Goal: Transaction & Acquisition: Book appointment/travel/reservation

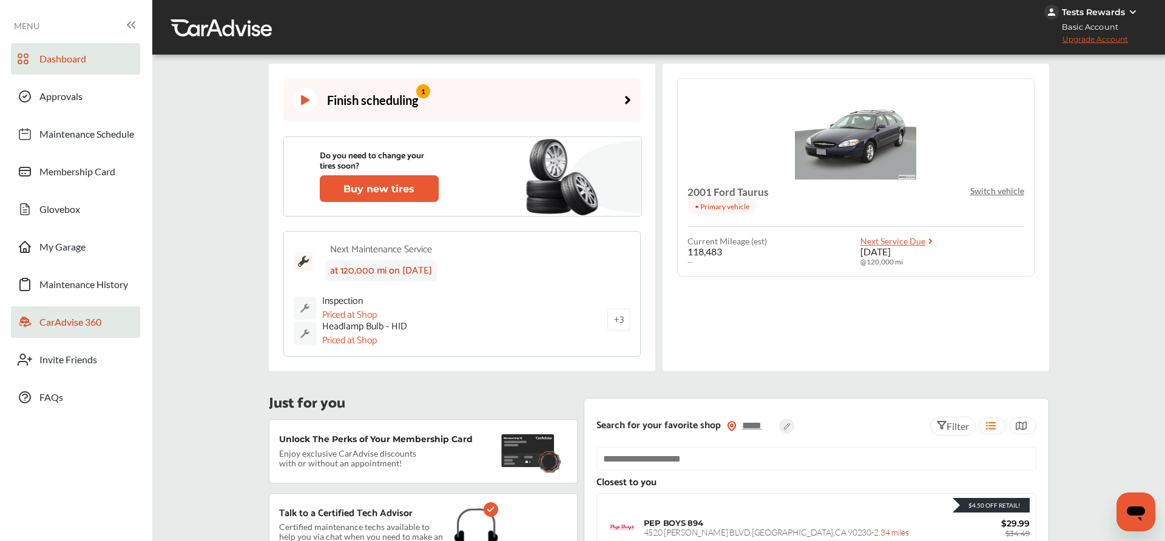
click at [92, 320] on span "CarAdvise 360" at bounding box center [70, 324] width 62 height 16
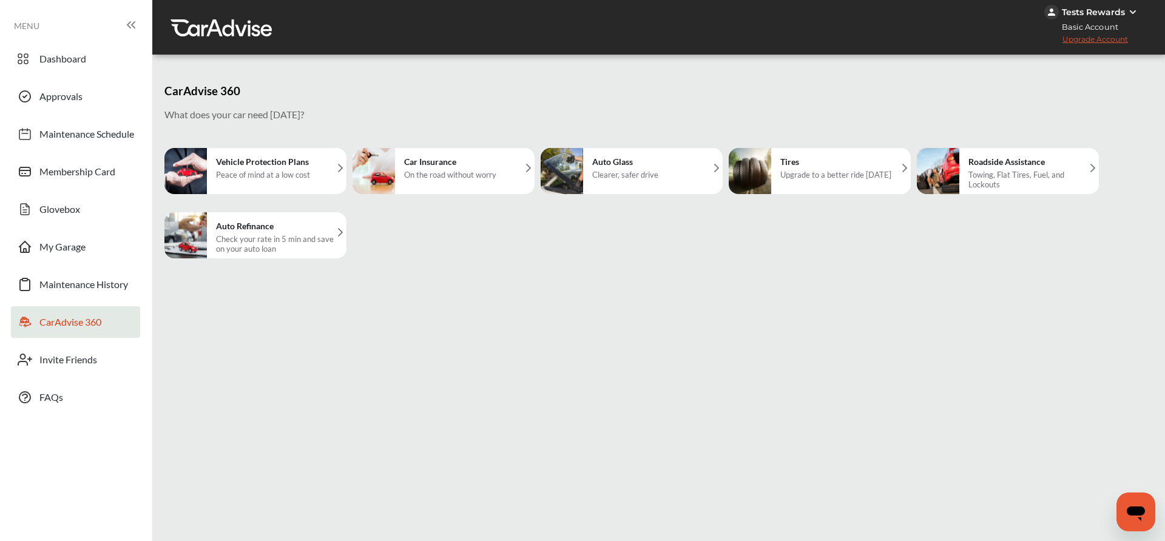
click at [768, 164] on img at bounding box center [749, 171] width 42 height 46
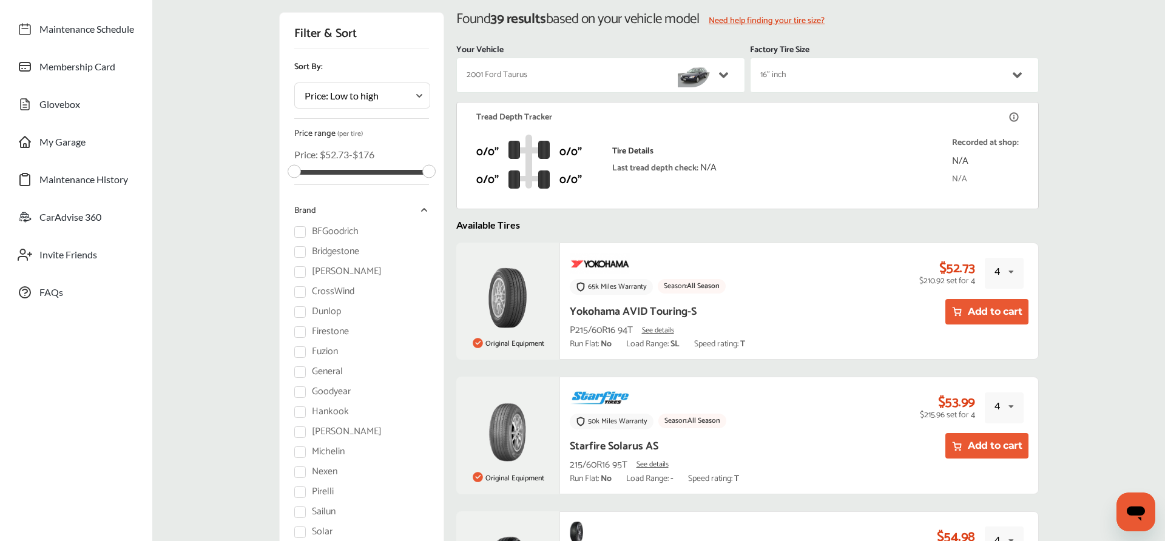
scroll to position [106, 0]
click at [994, 311] on button "Add to cart" at bounding box center [986, 310] width 83 height 25
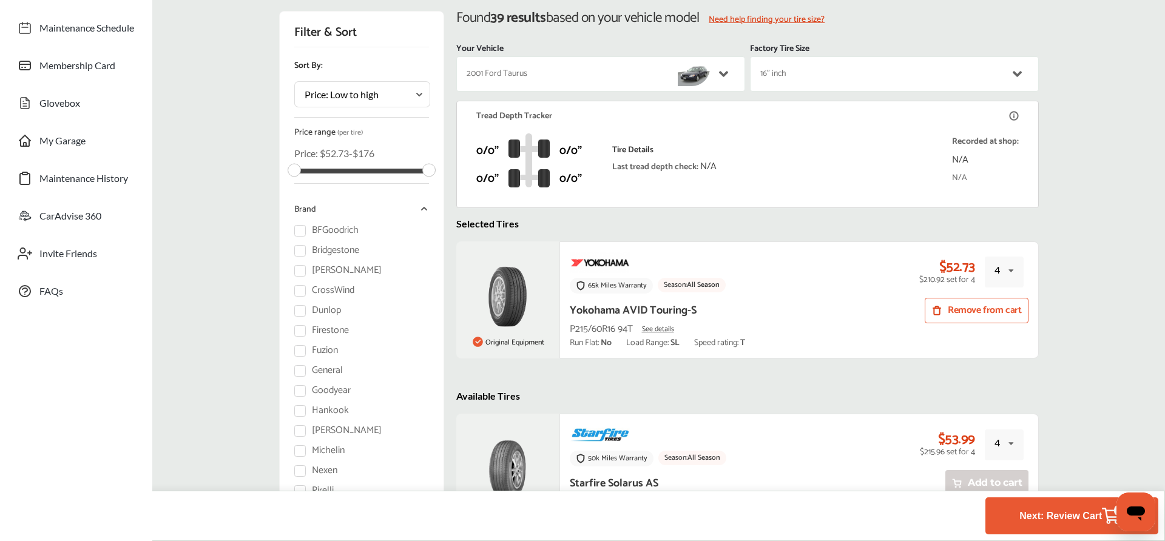
click at [1044, 520] on button "Next: Review Cart 4" at bounding box center [1071, 516] width 112 height 22
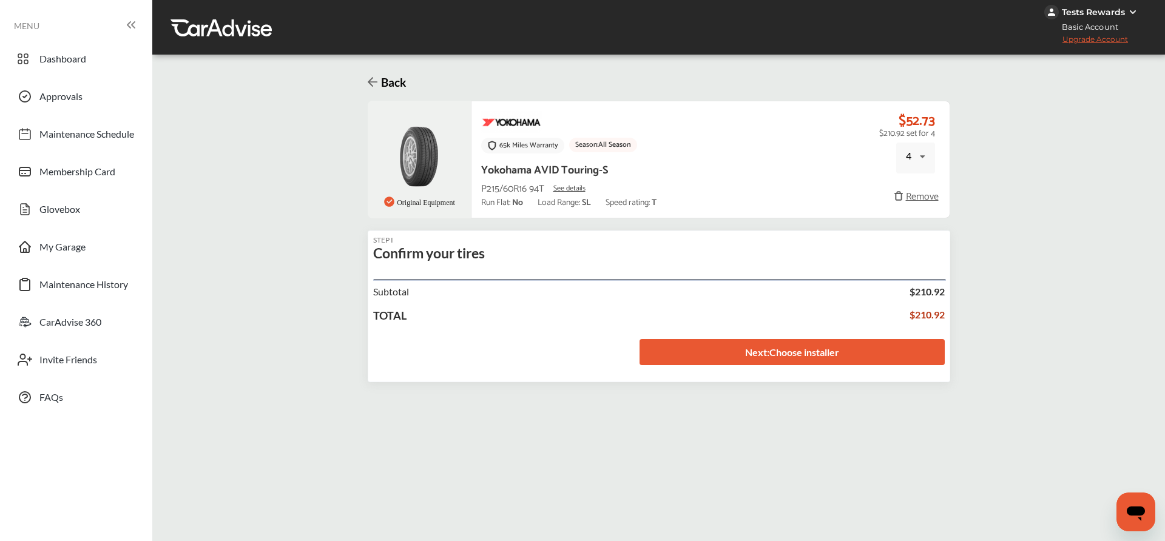
click at [826, 352] on link "Next : Choose installer" at bounding box center [791, 352] width 305 height 26
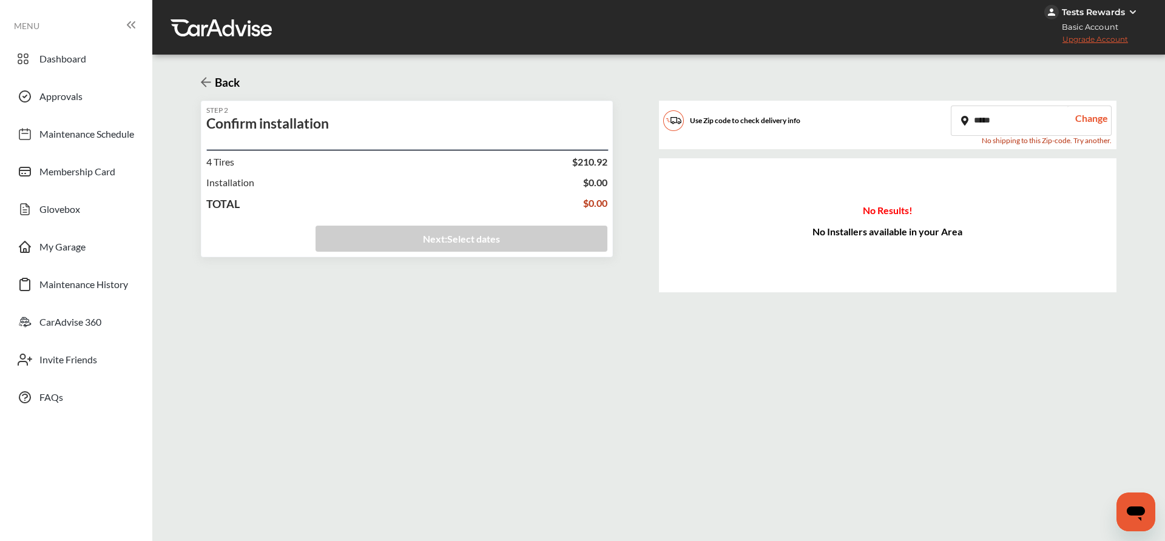
click at [982, 116] on input "*****" at bounding box center [1009, 120] width 116 height 29
type input "*****"
click at [1083, 116] on div "Change" at bounding box center [1089, 120] width 44 height 29
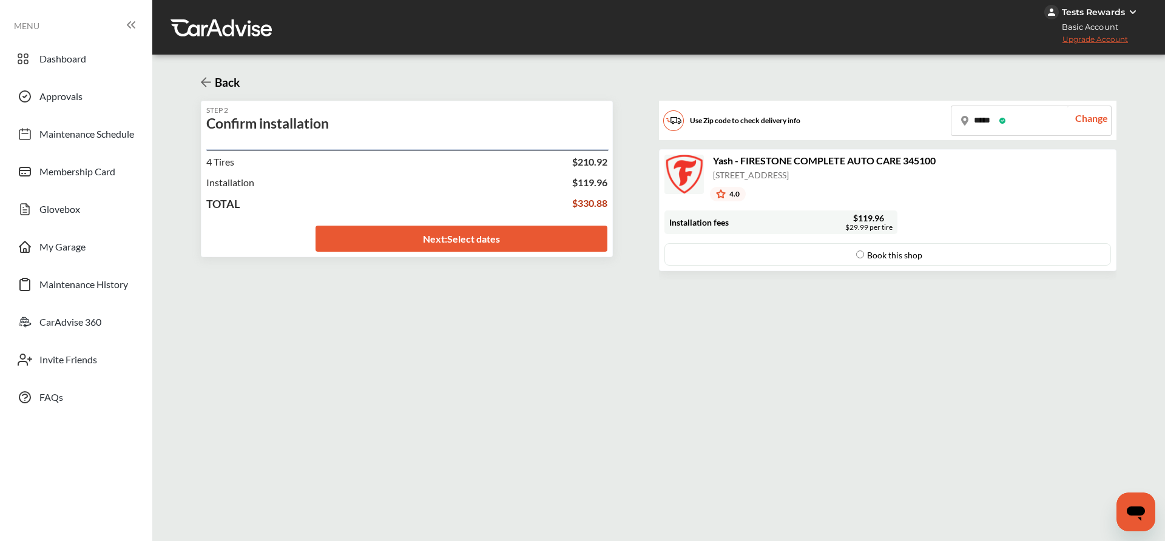
click at [506, 244] on link "Next : Select dates" at bounding box center [461, 239] width 292 height 26
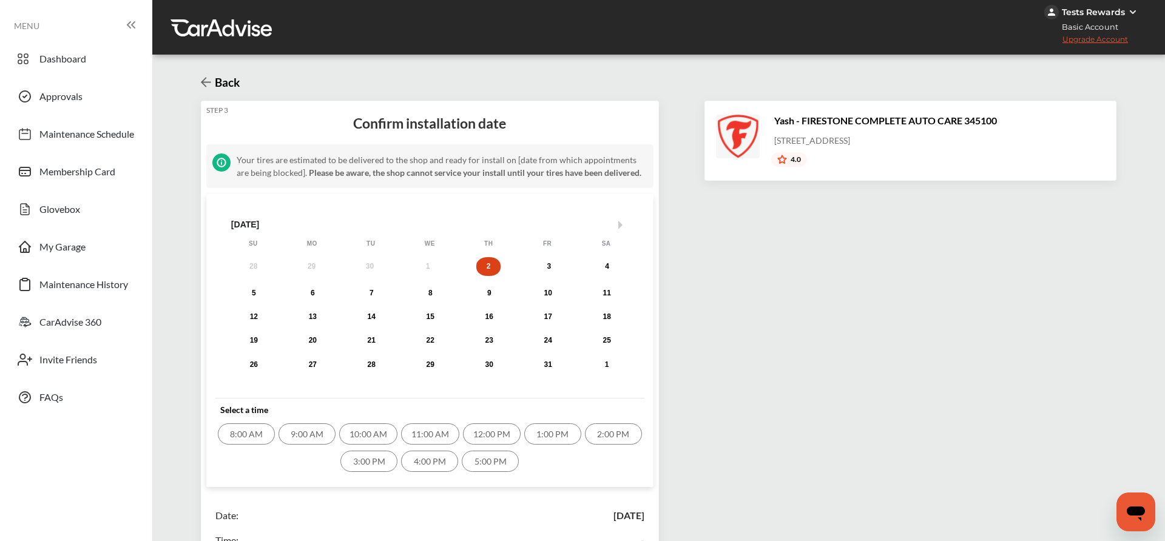
click at [412, 434] on div "11:00 AM" at bounding box center [430, 433] width 58 height 21
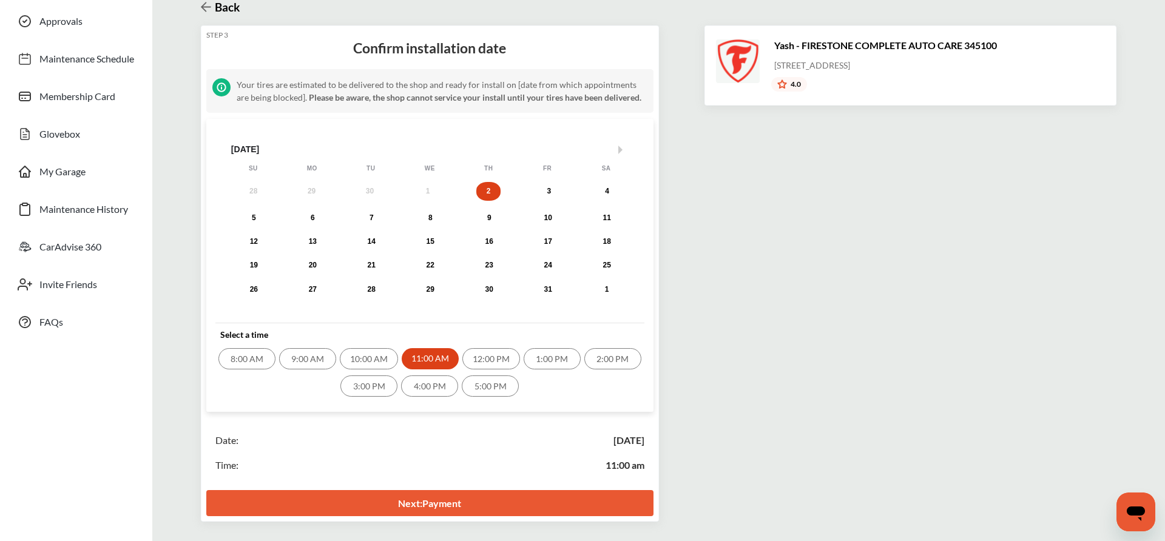
scroll to position [143, 0]
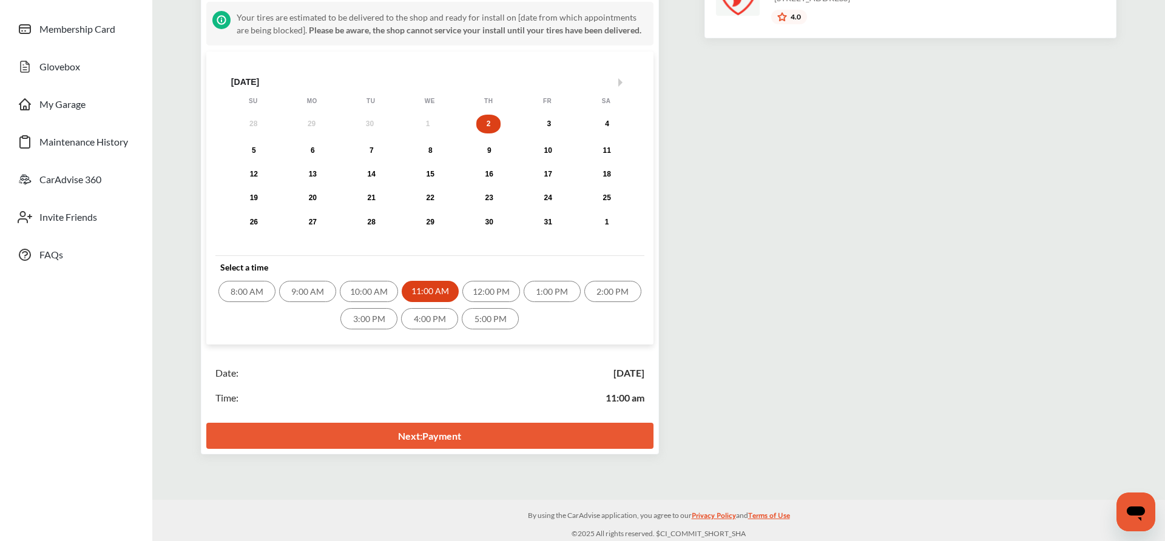
click at [530, 437] on link "Next : Payment" at bounding box center [429, 436] width 447 height 26
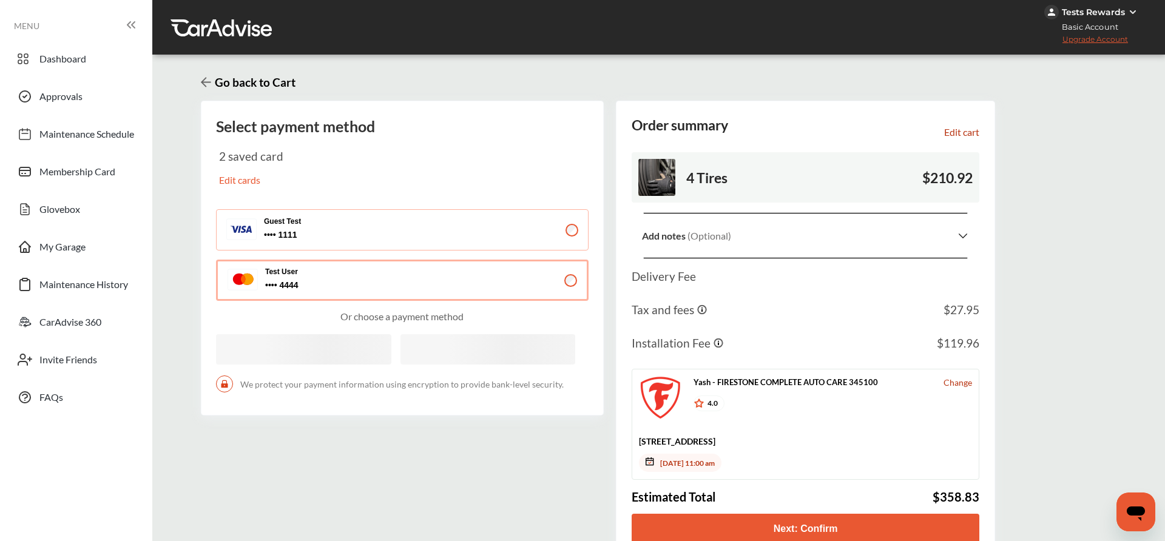
click at [453, 232] on button "Guest Test 1111 1111" at bounding box center [402, 229] width 372 height 41
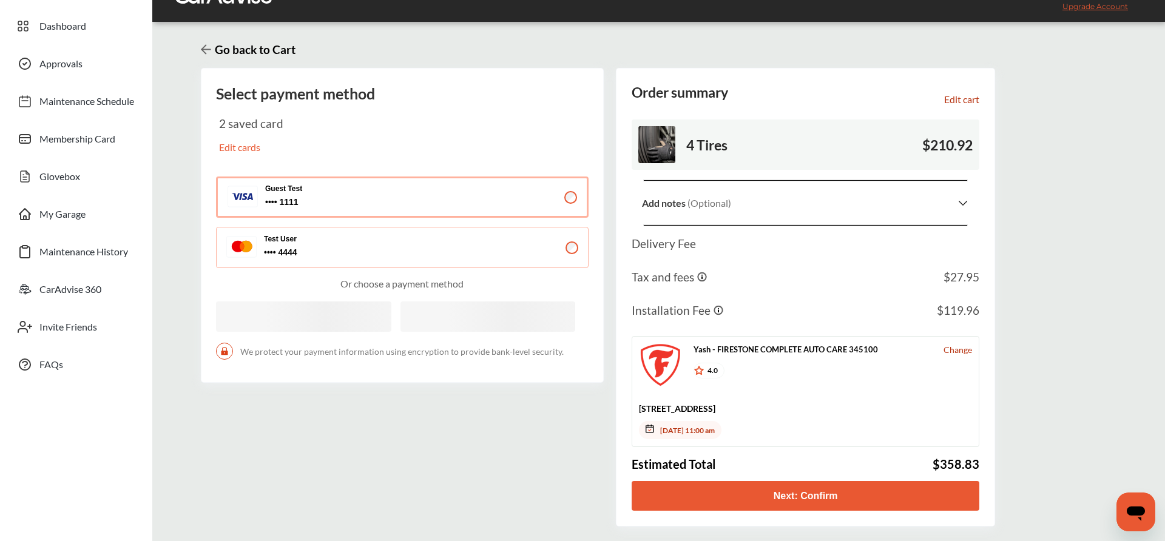
scroll to position [49, 0]
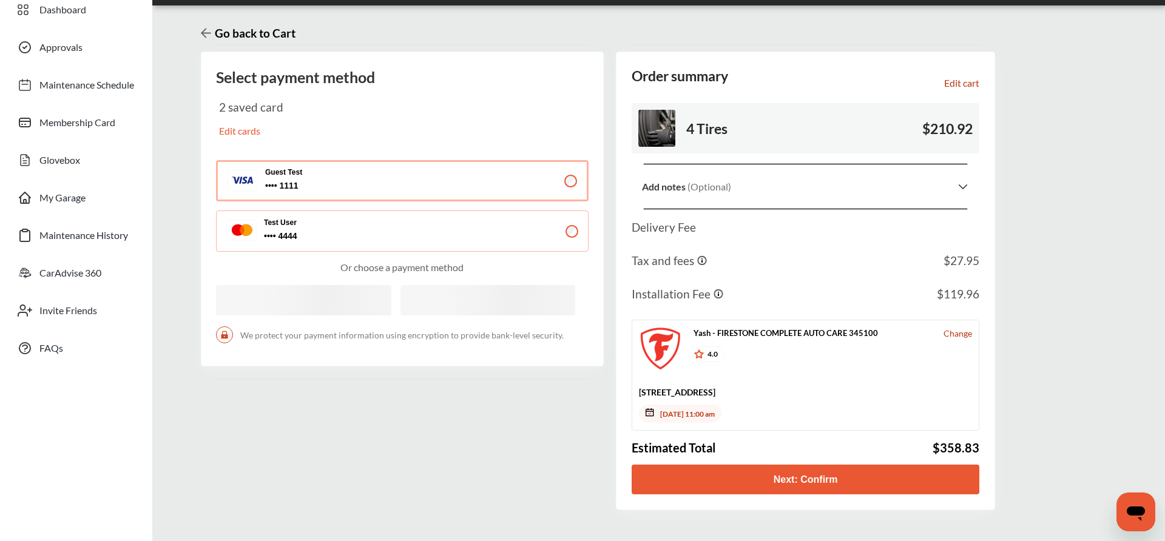
click at [737, 472] on button "Next: Confirm" at bounding box center [805, 480] width 348 height 30
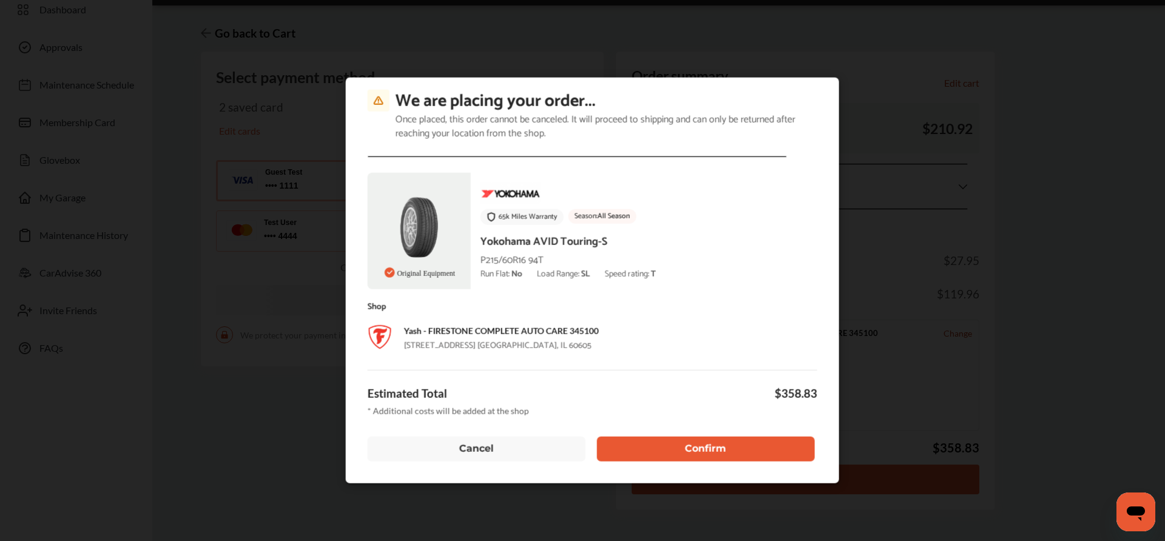
click at [664, 437] on button "Confirm" at bounding box center [706, 448] width 218 height 25
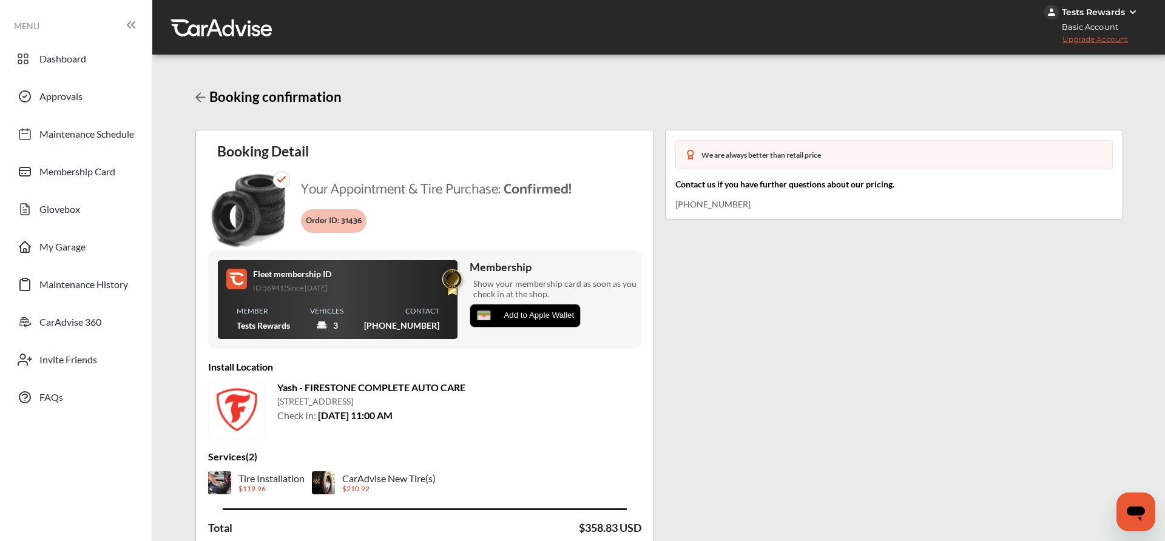
click at [207, 91] on h3 "Booking confirmation" at bounding box center [274, 97] width 136 height 16
click at [202, 95] on icon at bounding box center [200, 98] width 10 height 12
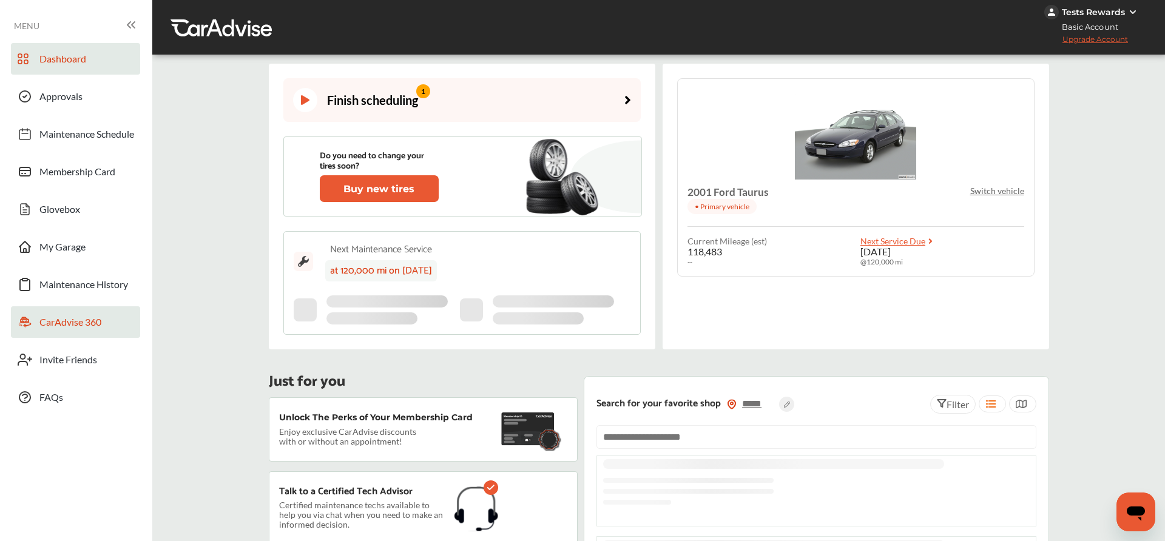
click at [72, 326] on span "CarAdvise 360" at bounding box center [70, 324] width 62 height 16
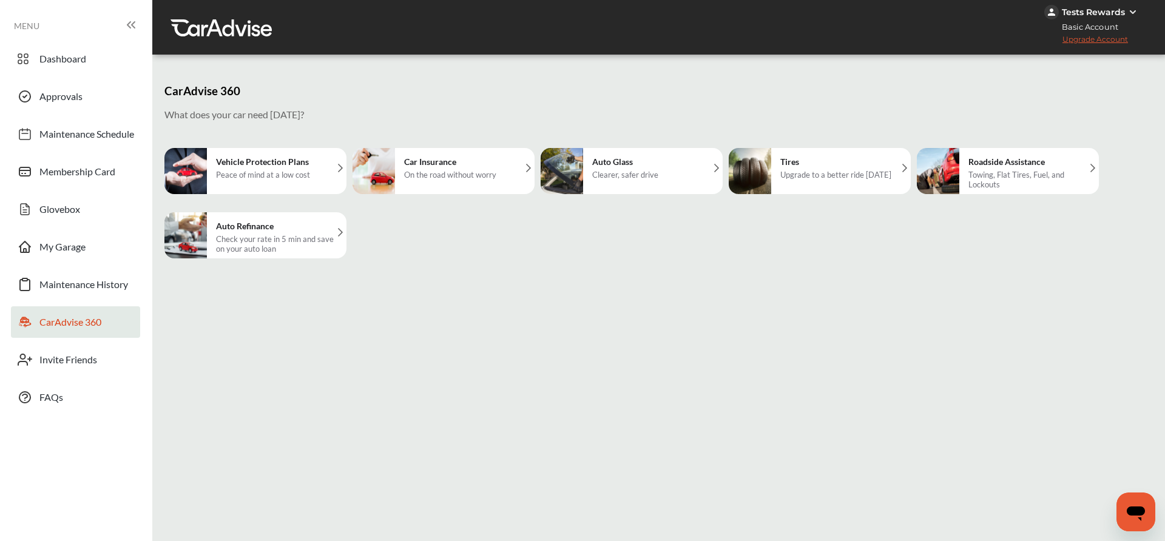
click at [821, 174] on div "Upgrade to a better ride [DATE]" at bounding box center [835, 175] width 111 height 10
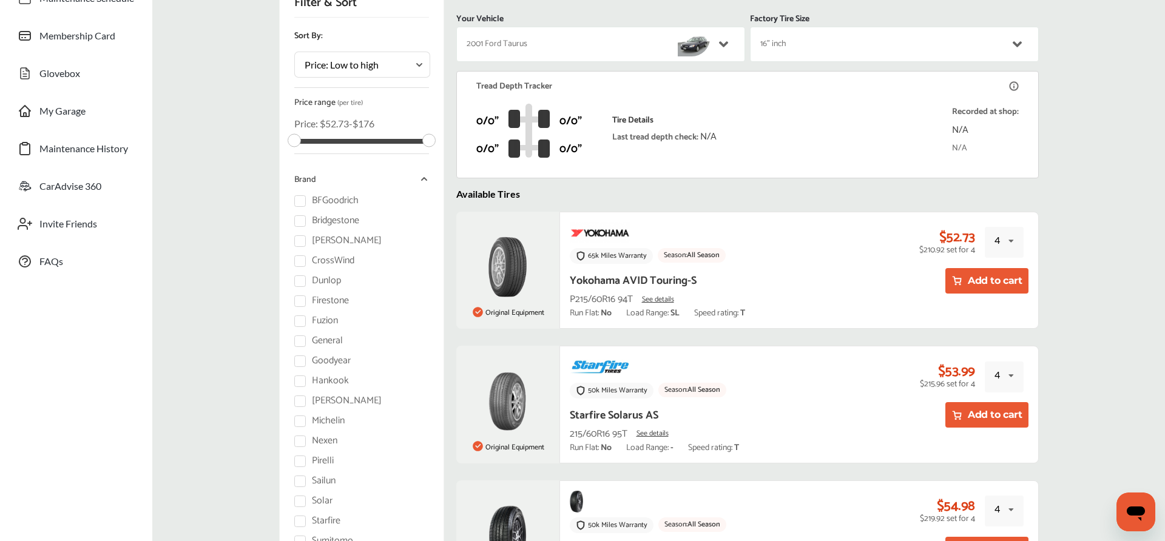
scroll to position [147, 0]
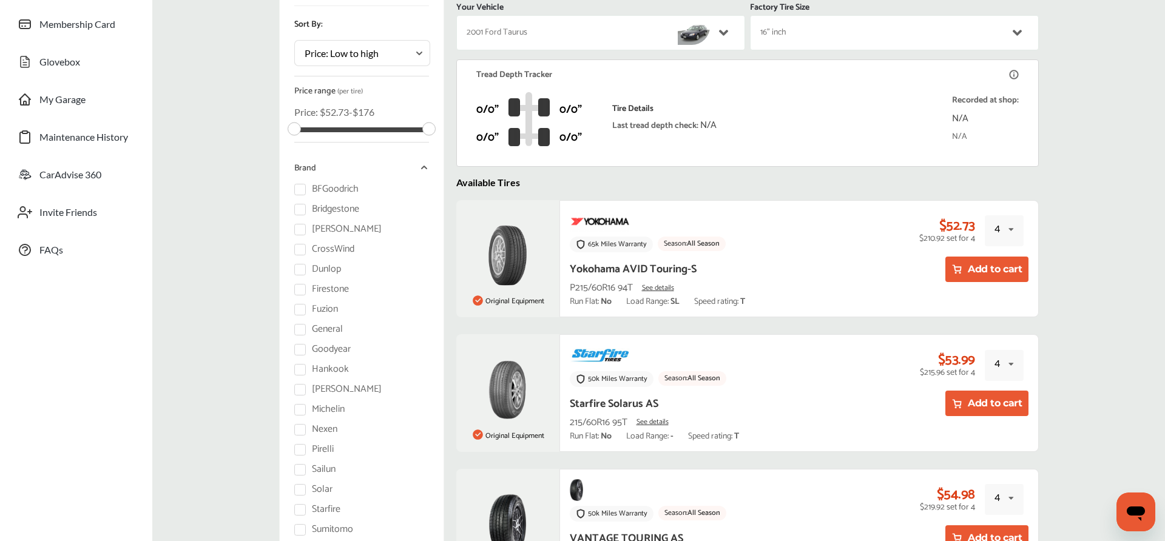
click at [964, 409] on button "Add to cart" at bounding box center [986, 403] width 83 height 25
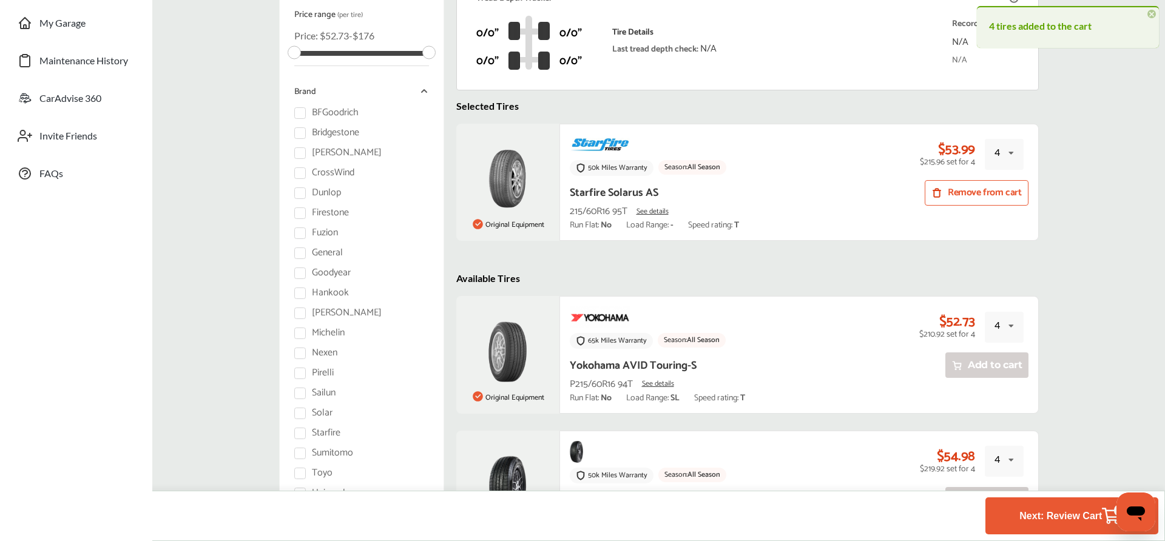
scroll to position [251, 0]
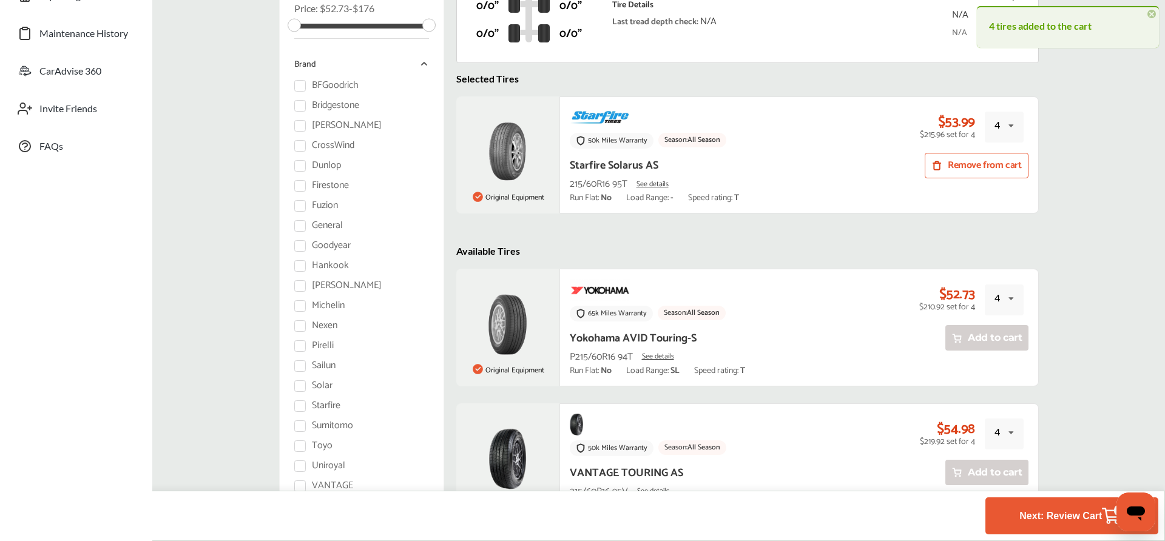
click at [1029, 513] on button "Next: Review Cart 4" at bounding box center [1071, 516] width 112 height 22
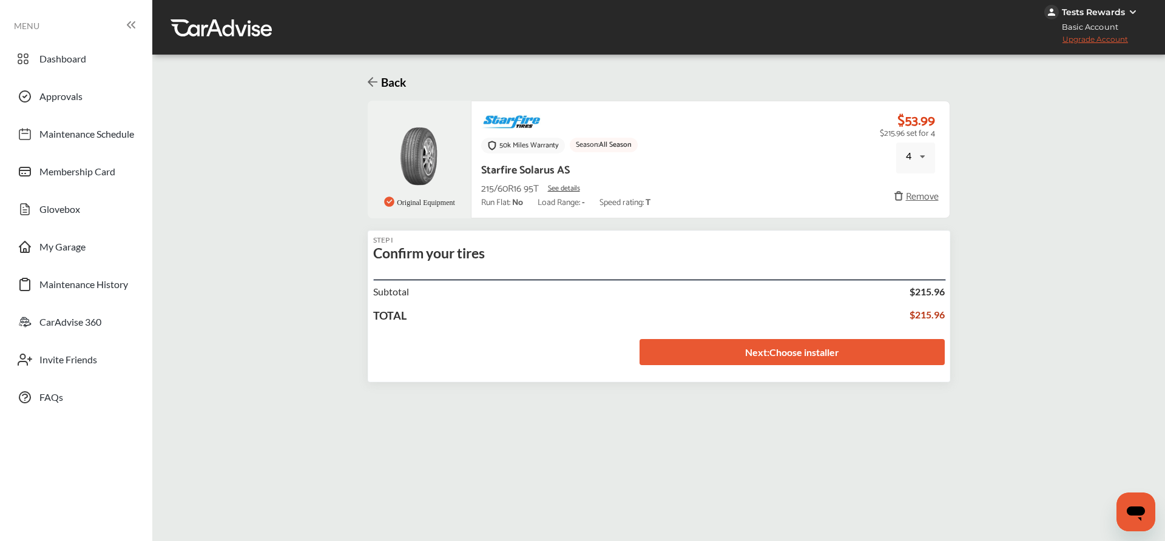
click at [704, 351] on link "Next : Choose installer" at bounding box center [791, 352] width 305 height 26
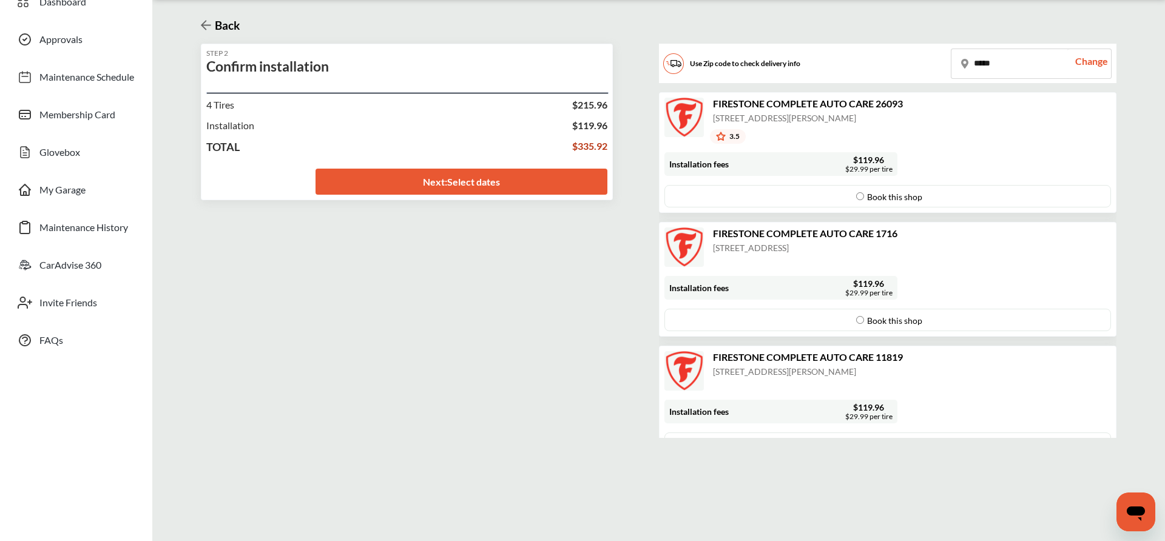
scroll to position [58, 0]
click at [505, 180] on link "Next : Select dates" at bounding box center [461, 180] width 292 height 26
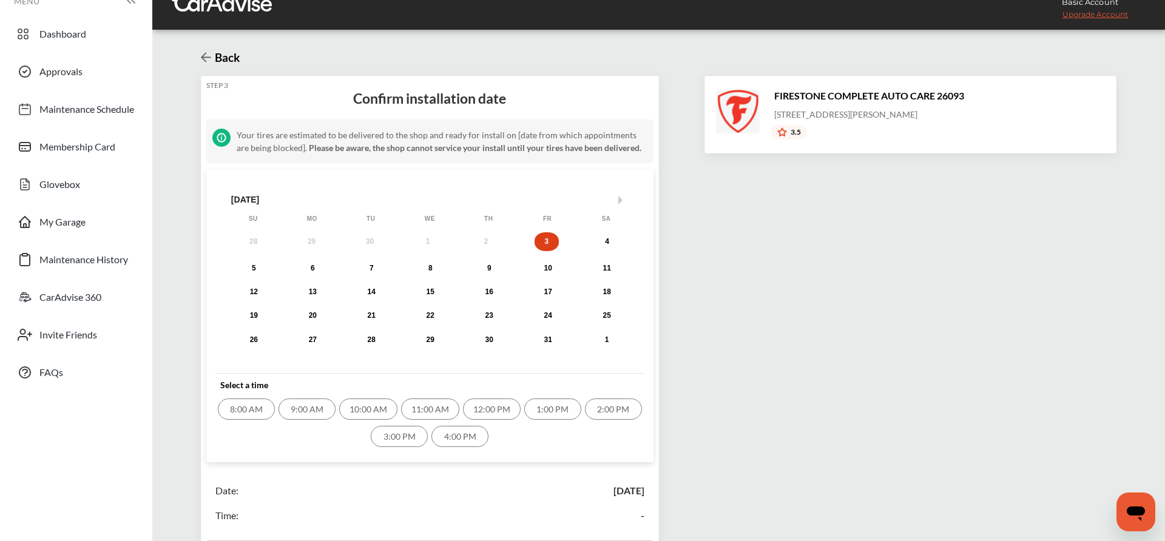
scroll to position [32, 0]
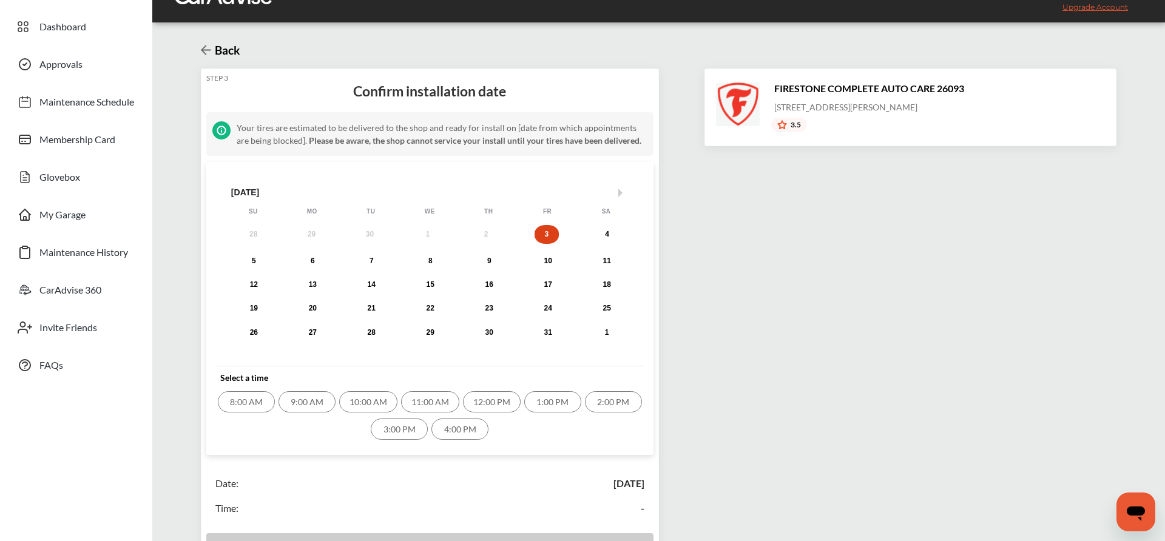
click at [381, 438] on div "3:00 PM" at bounding box center [399, 429] width 57 height 21
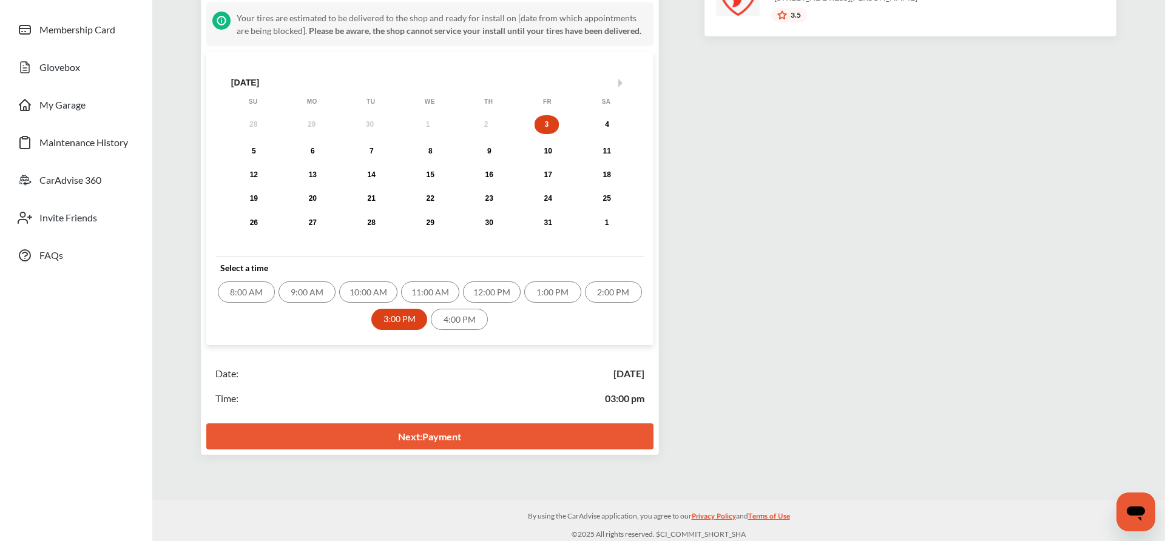
scroll to position [142, 0]
click at [414, 446] on link "Next : Payment" at bounding box center [429, 436] width 447 height 26
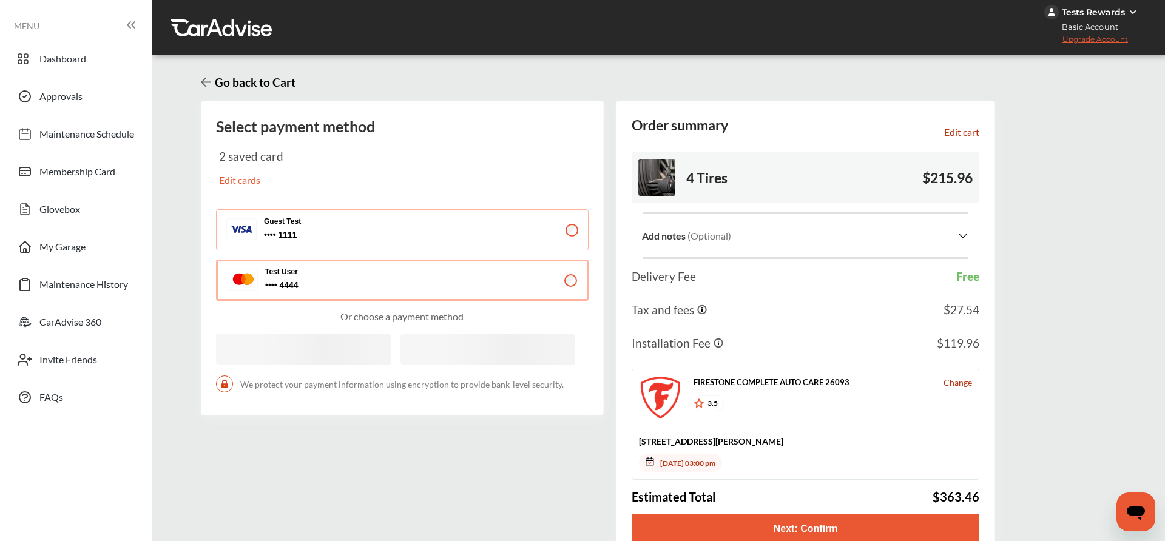
click at [451, 238] on button "Guest Test 1111 1111" at bounding box center [402, 229] width 372 height 41
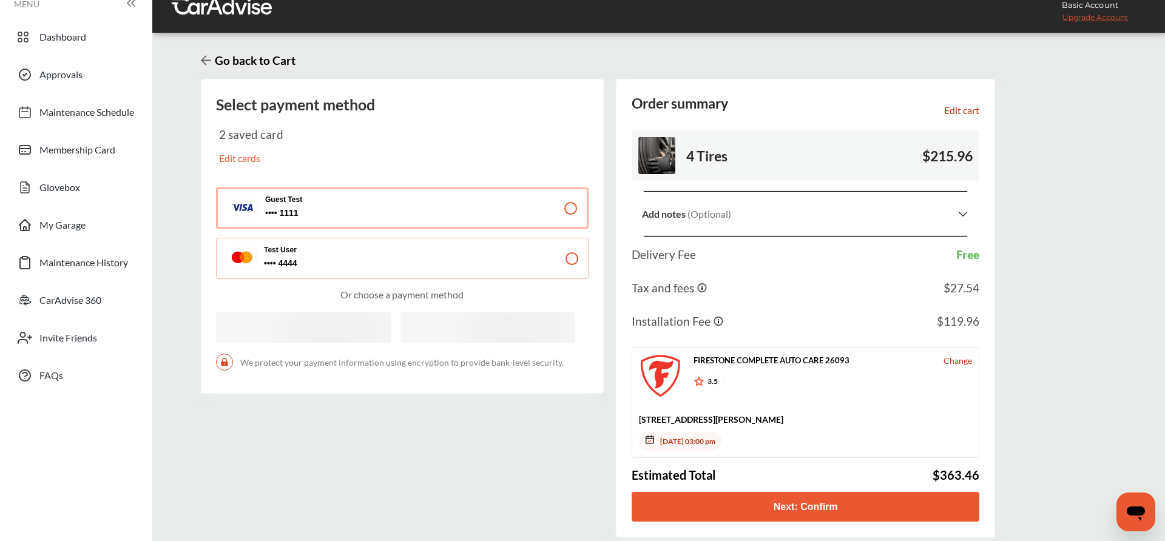
scroll to position [41, 0]
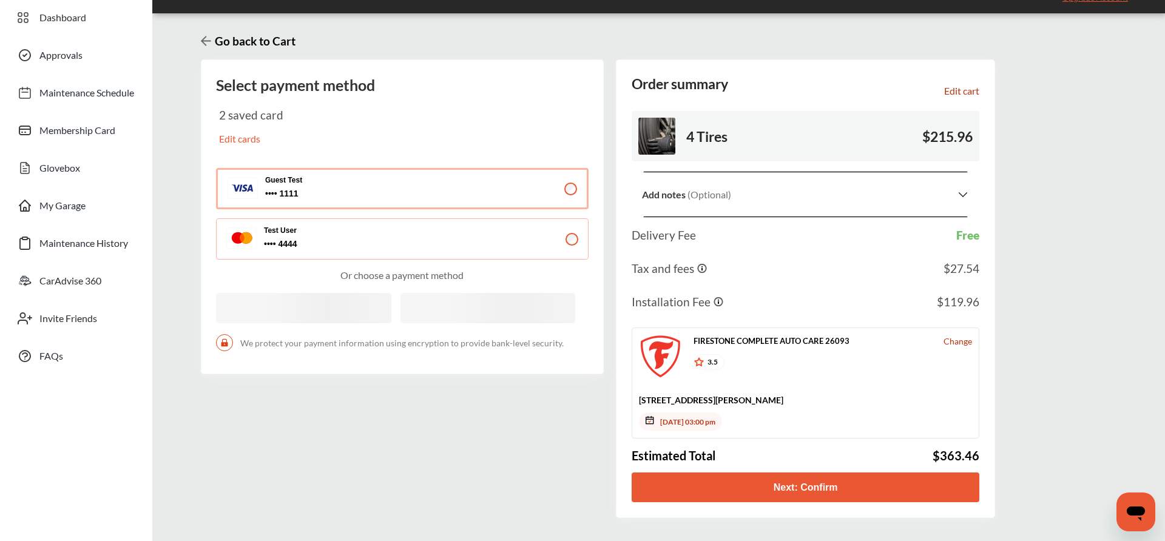
click at [745, 488] on button "Next: Confirm" at bounding box center [805, 488] width 348 height 30
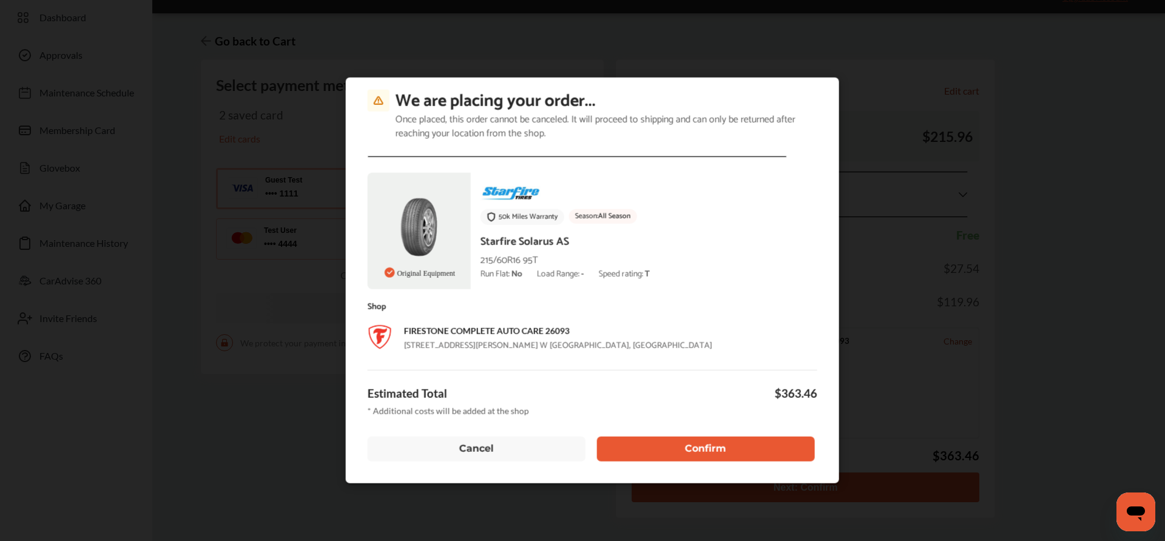
click at [695, 449] on button "Confirm" at bounding box center [706, 448] width 218 height 25
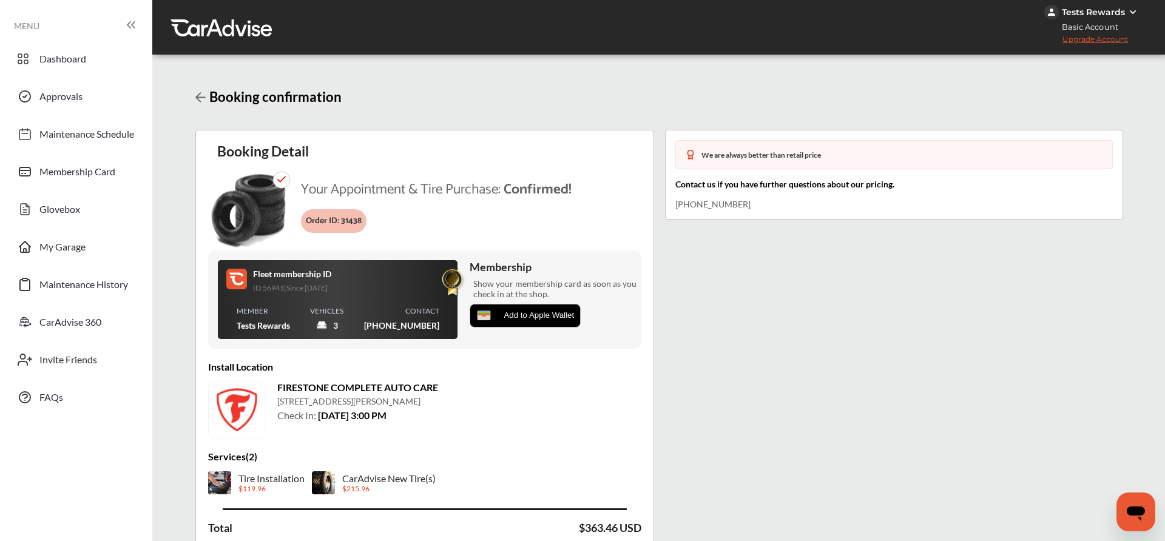
click at [200, 93] on icon at bounding box center [200, 97] width 10 height 10
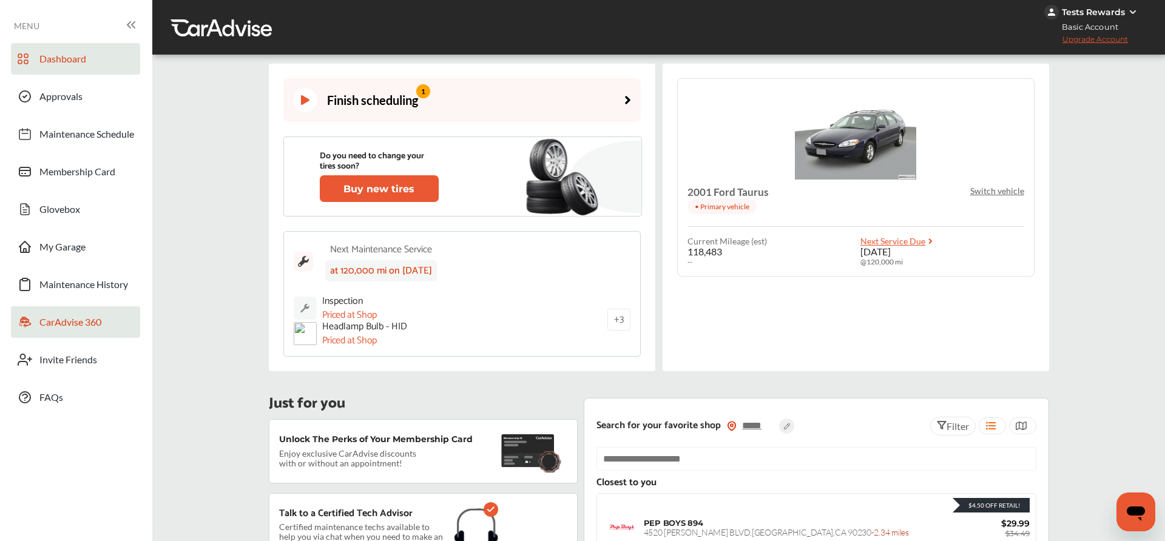
click at [99, 311] on link "CarAdvise 360" at bounding box center [75, 322] width 129 height 32
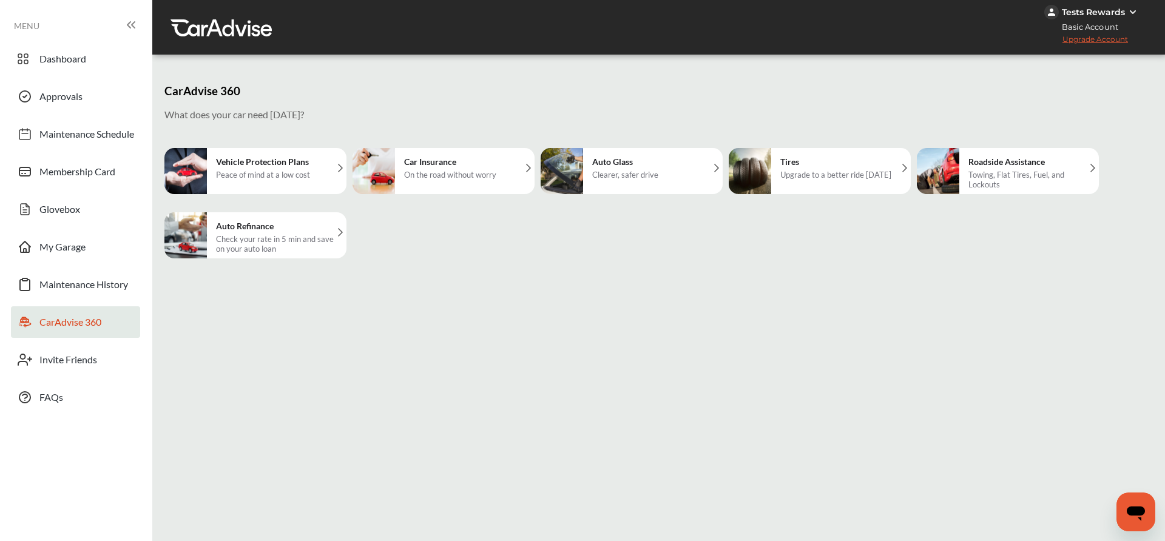
click at [802, 180] on div "Tires Upgrade to a better ride [DATE]" at bounding box center [835, 171] width 123 height 46
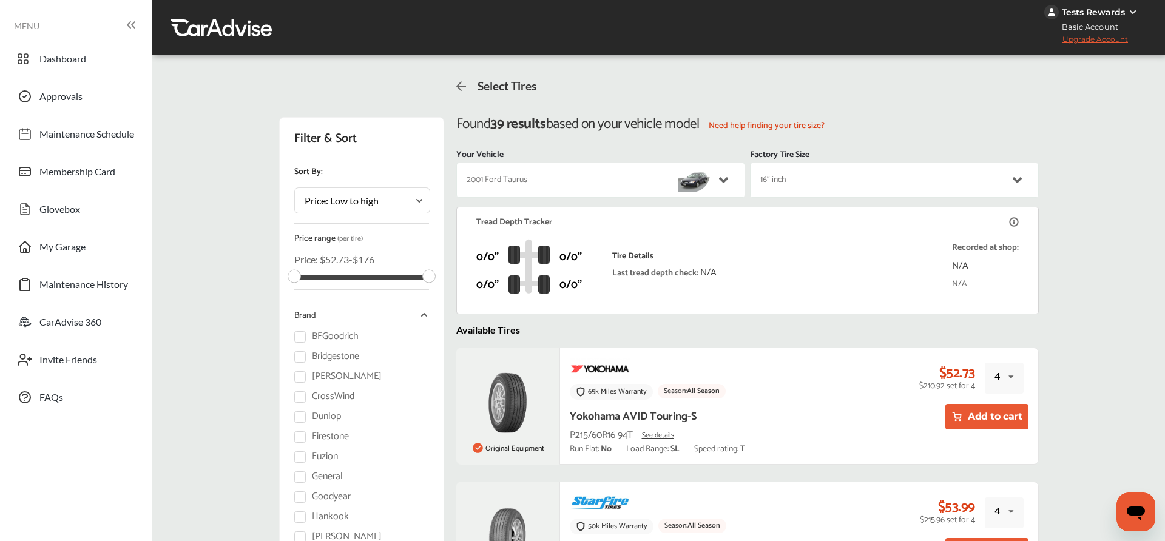
scroll to position [116, 0]
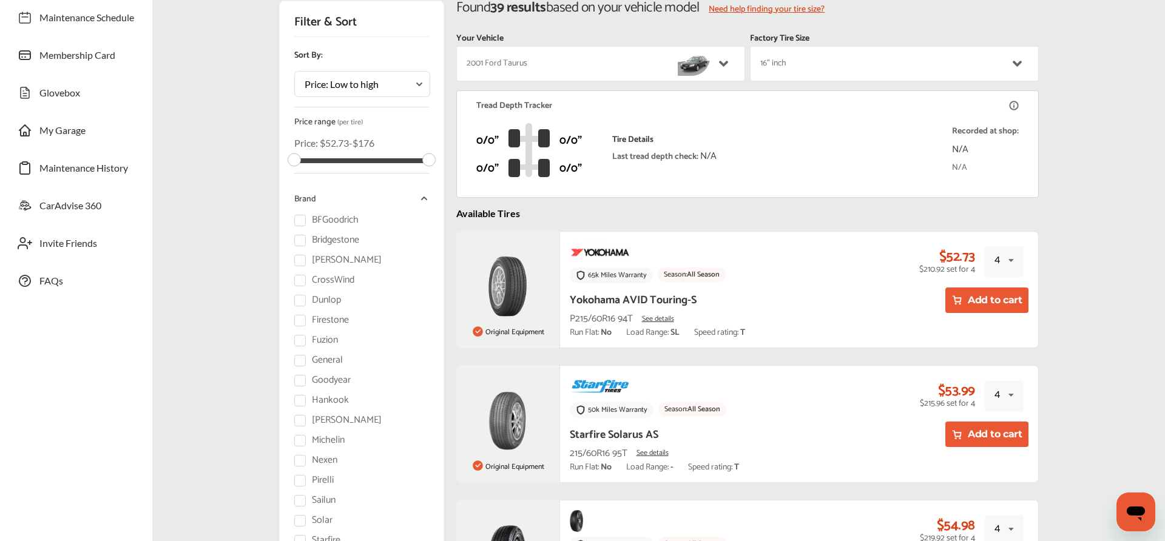
click at [983, 440] on button "Add to cart" at bounding box center [986, 434] width 83 height 25
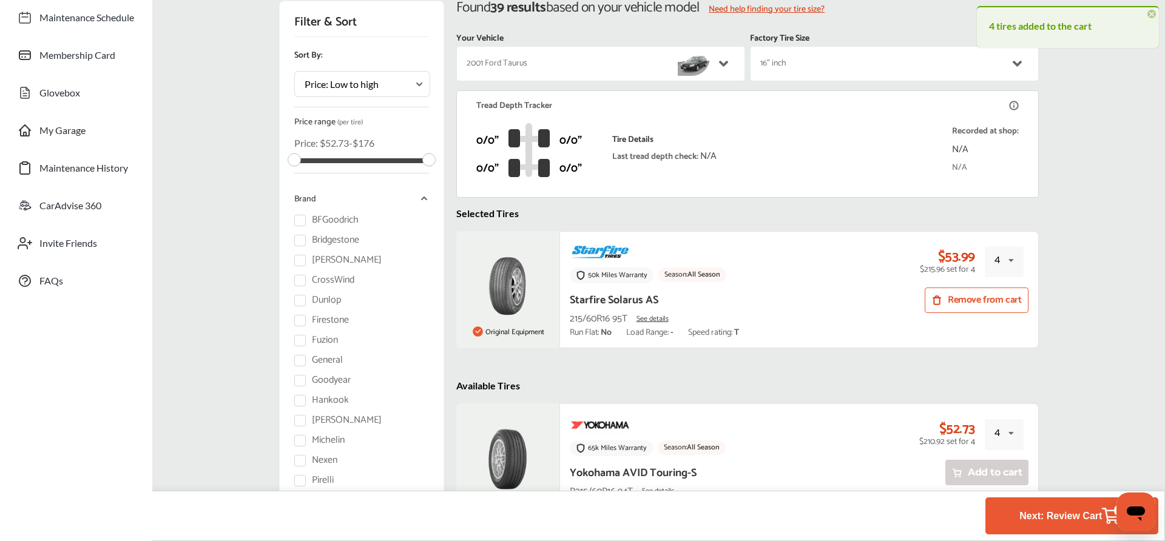
click at [1002, 516] on link "Next: Review Cart 4" at bounding box center [1071, 515] width 173 height 37
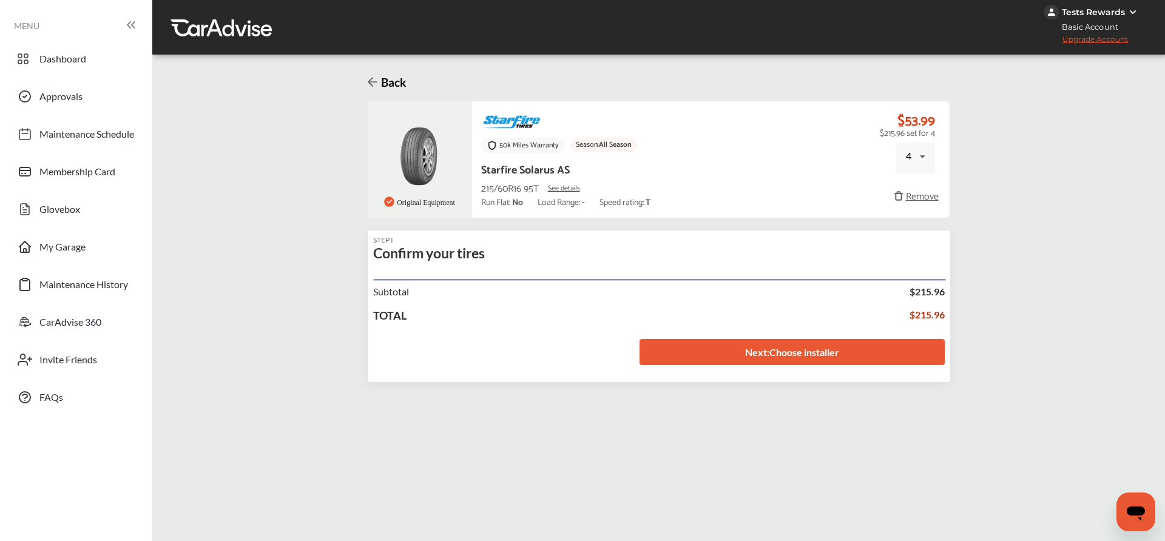
click at [833, 355] on link "Next : Choose installer" at bounding box center [791, 352] width 305 height 26
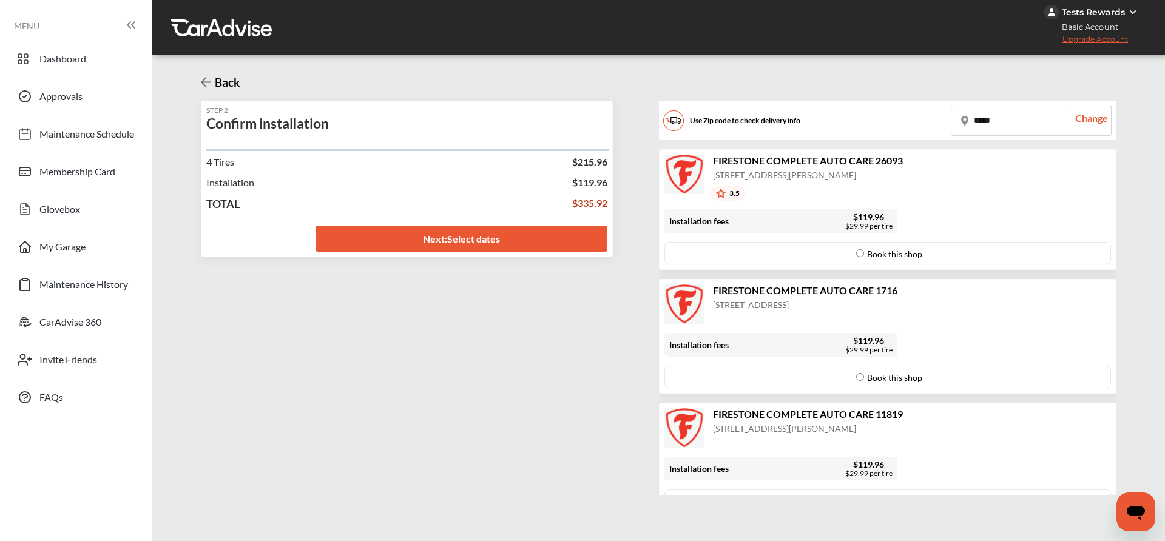
click at [530, 232] on link "Next : Select dates" at bounding box center [461, 239] width 292 height 26
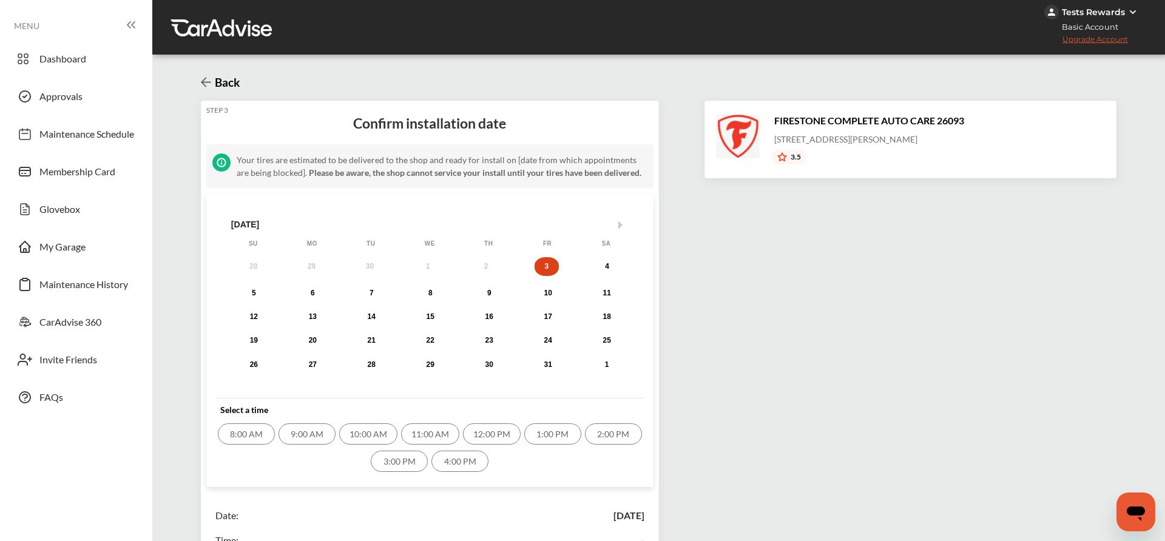
click at [403, 462] on div "3:00 PM" at bounding box center [399, 461] width 57 height 21
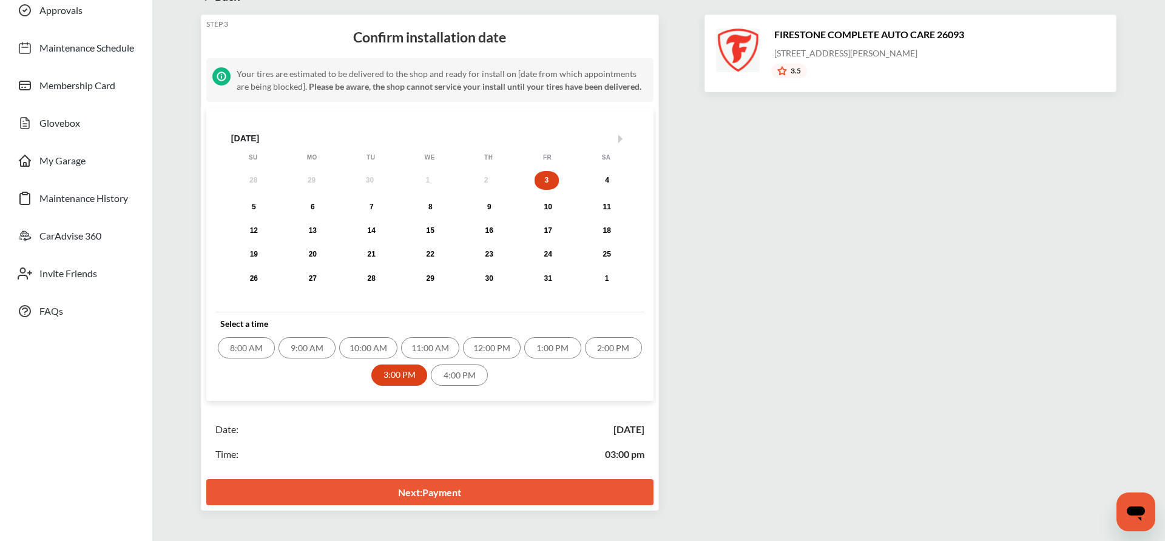
scroll to position [143, 0]
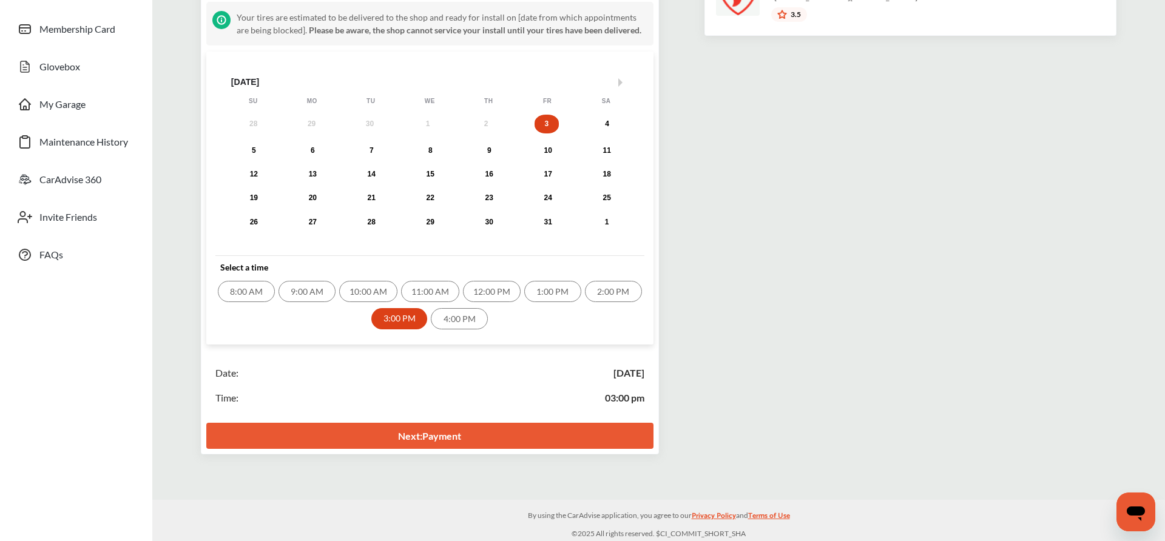
click at [562, 434] on link "Next : Payment" at bounding box center [429, 436] width 447 height 26
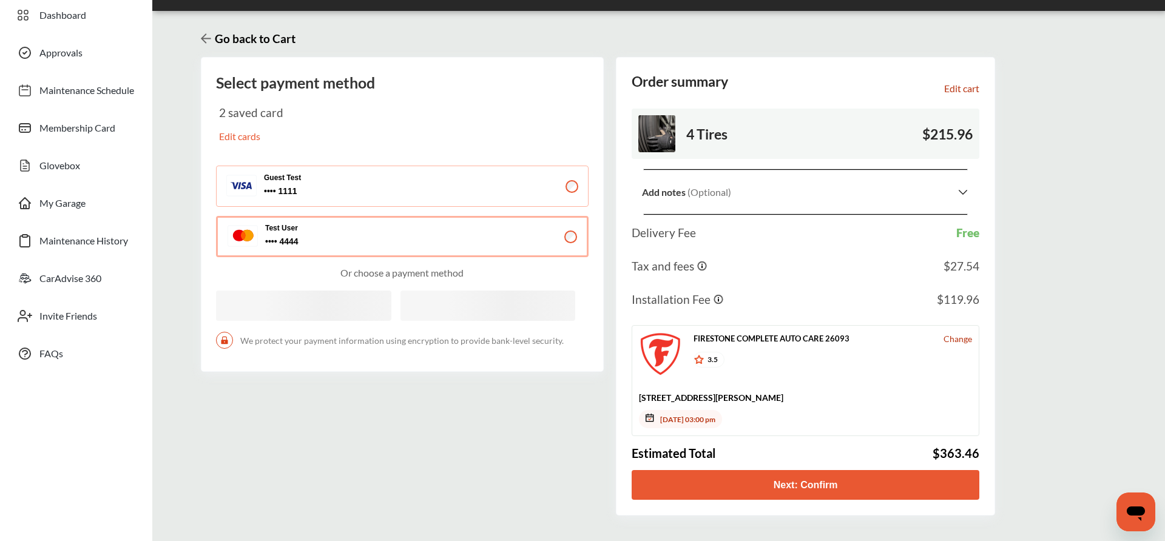
scroll to position [79, 0]
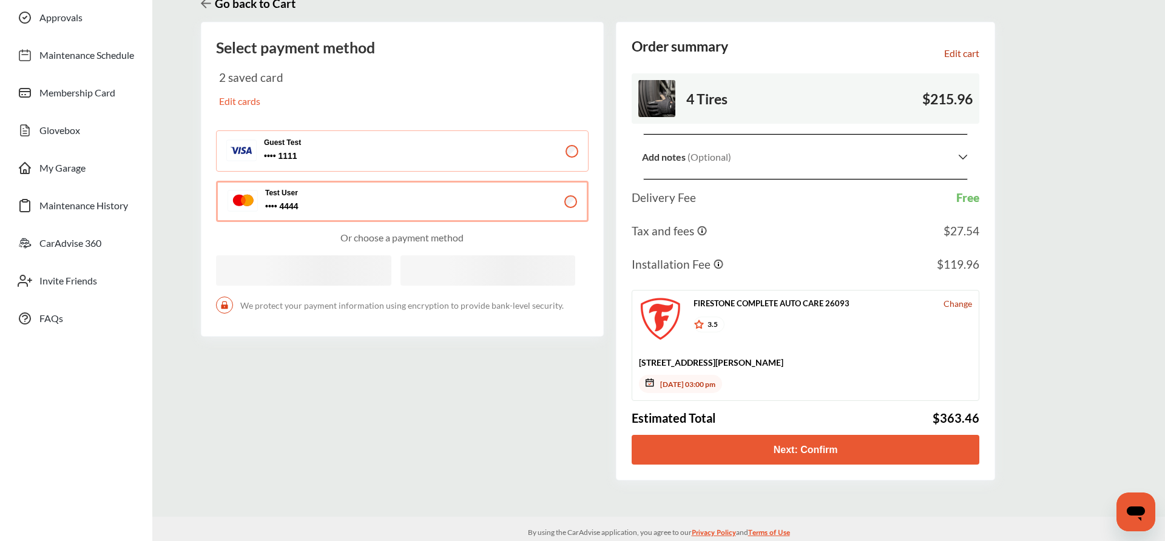
click at [765, 456] on button "Next: Confirm" at bounding box center [805, 450] width 348 height 30
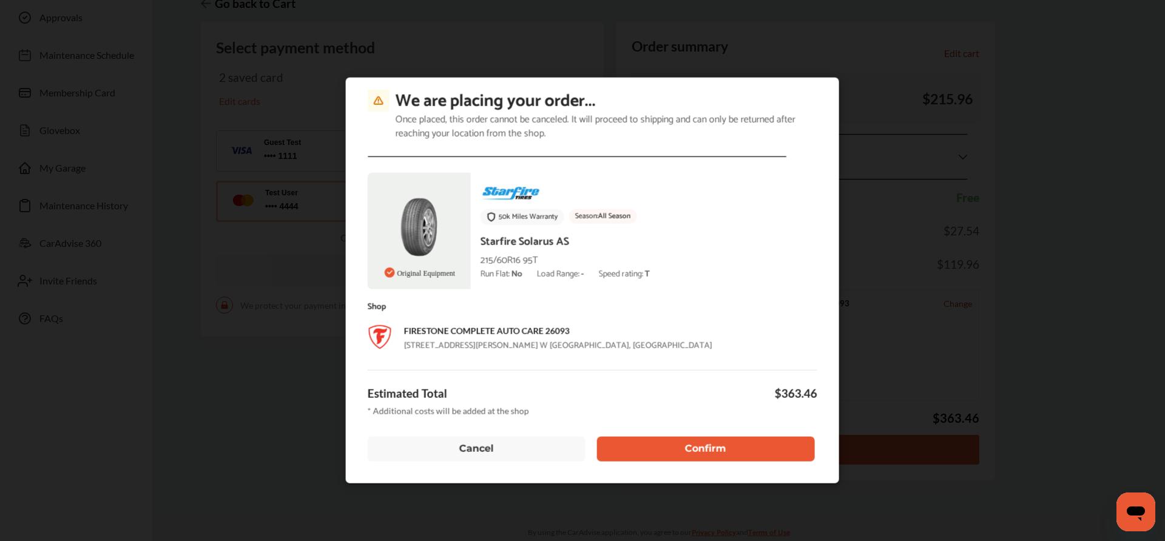
click at [671, 449] on button "Confirm" at bounding box center [706, 448] width 218 height 25
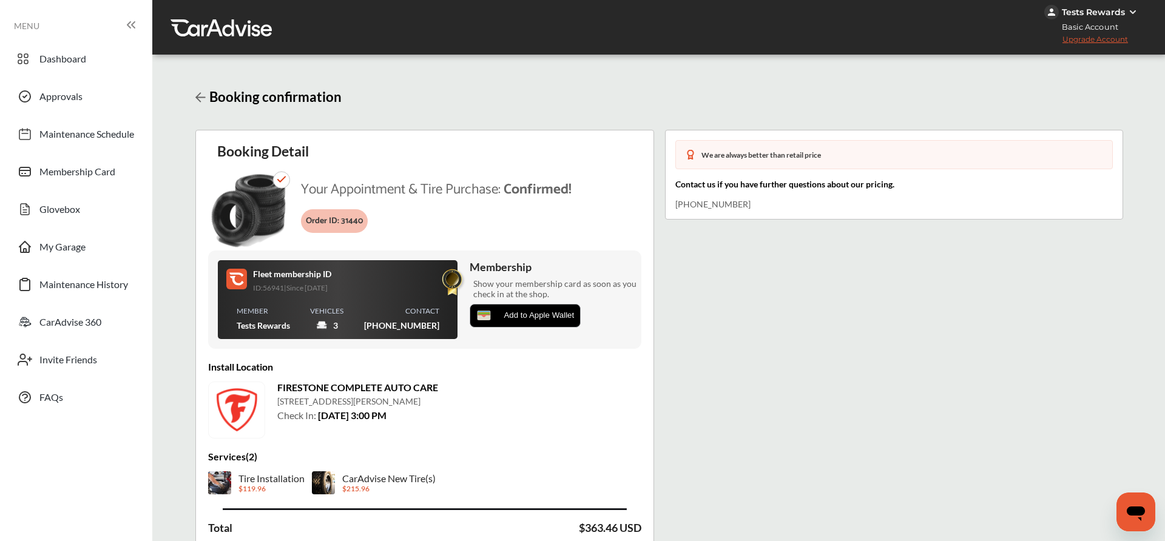
click at [1129, 8] on img at bounding box center [1133, 12] width 10 height 10
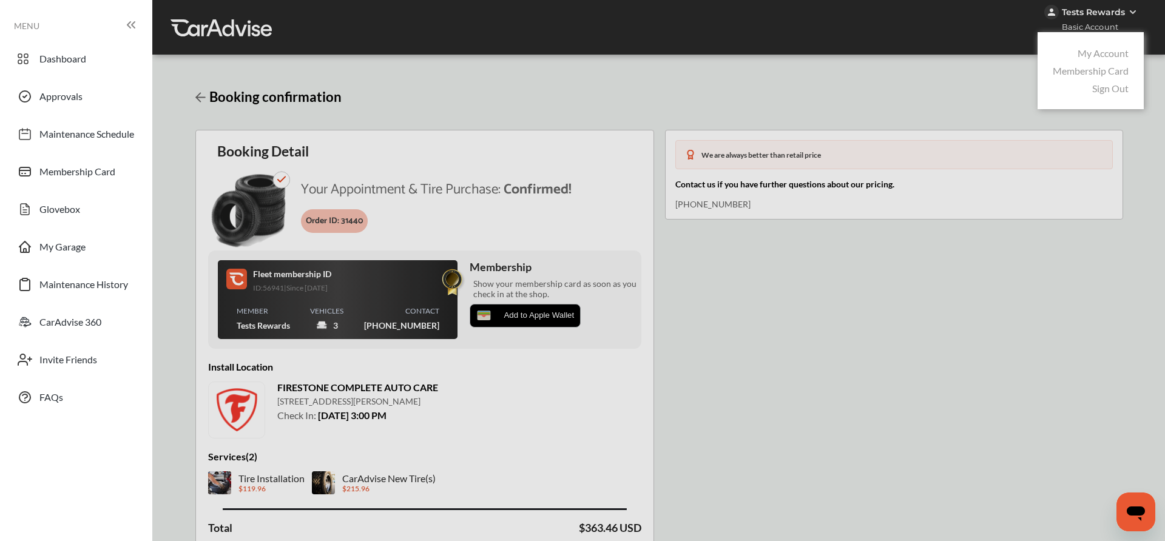
click at [1096, 90] on link "Sign Out" at bounding box center [1110, 88] width 36 height 12
